Goal: Find specific page/section: Find specific page/section

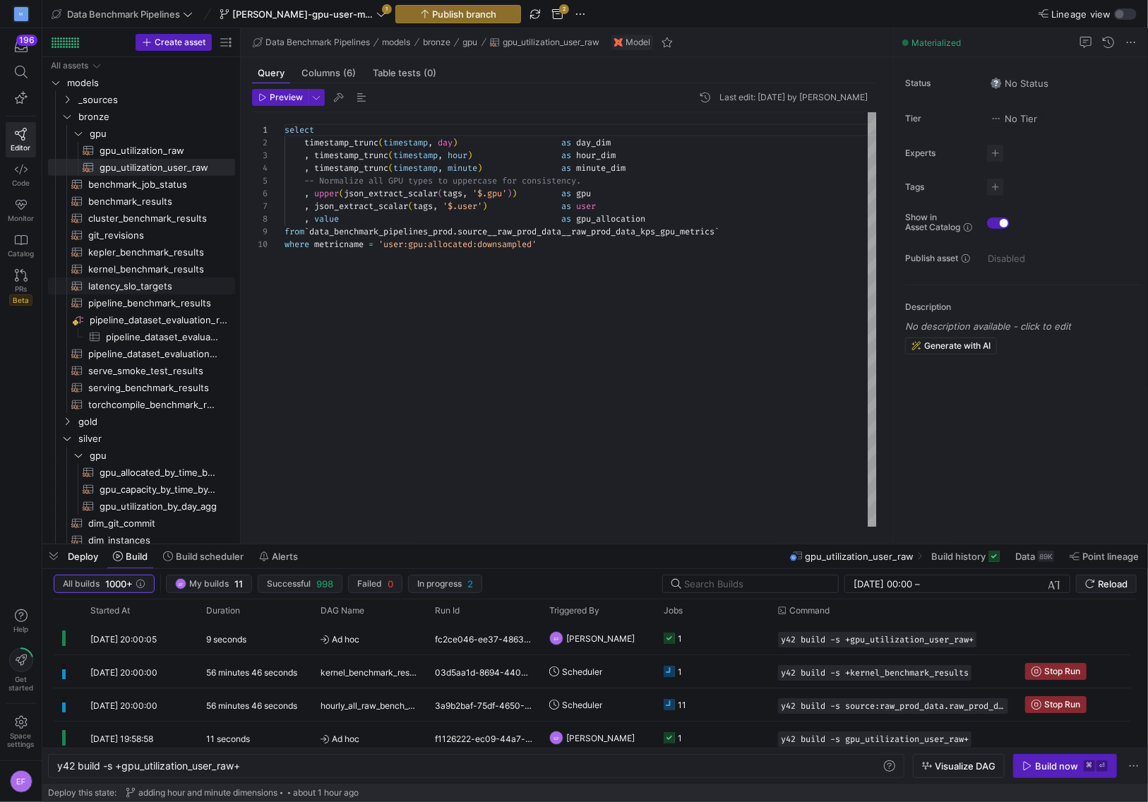
scroll to position [0, 64]
type textarea "as hour_dim , timestamp_trunc(timestamp, minute) as minute_dim -- Normalize all…"
click at [402, 392] on div "select timestamp_trunc ( timestamp , day ) as day_dim , timestamp_trunc ( times…" at bounding box center [580, 319] width 593 height 415
click at [180, 10] on span "Data Benchmark Pipelines" at bounding box center [123, 13] width 113 height 11
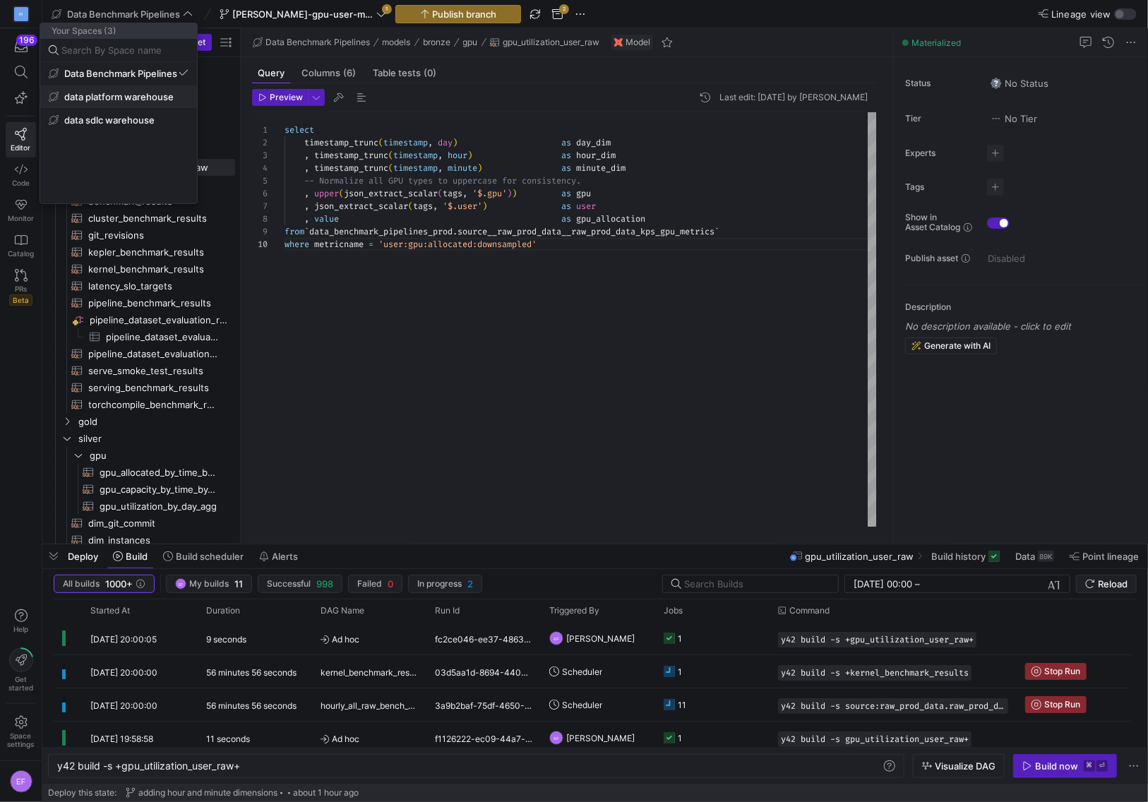
click at [121, 100] on span "data platform warehouse" at bounding box center [118, 96] width 109 height 11
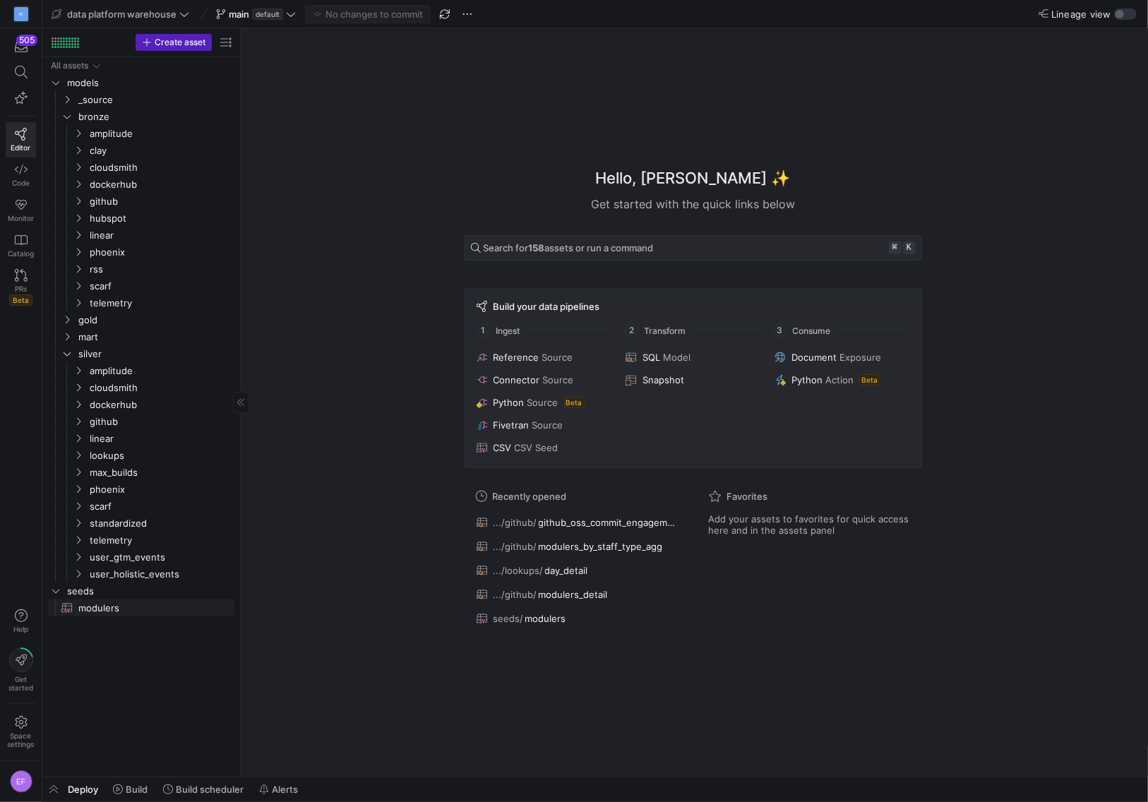
click at [95, 607] on span "modulers​​​​​​" at bounding box center [148, 608] width 140 height 16
